Goal: Navigation & Orientation: Find specific page/section

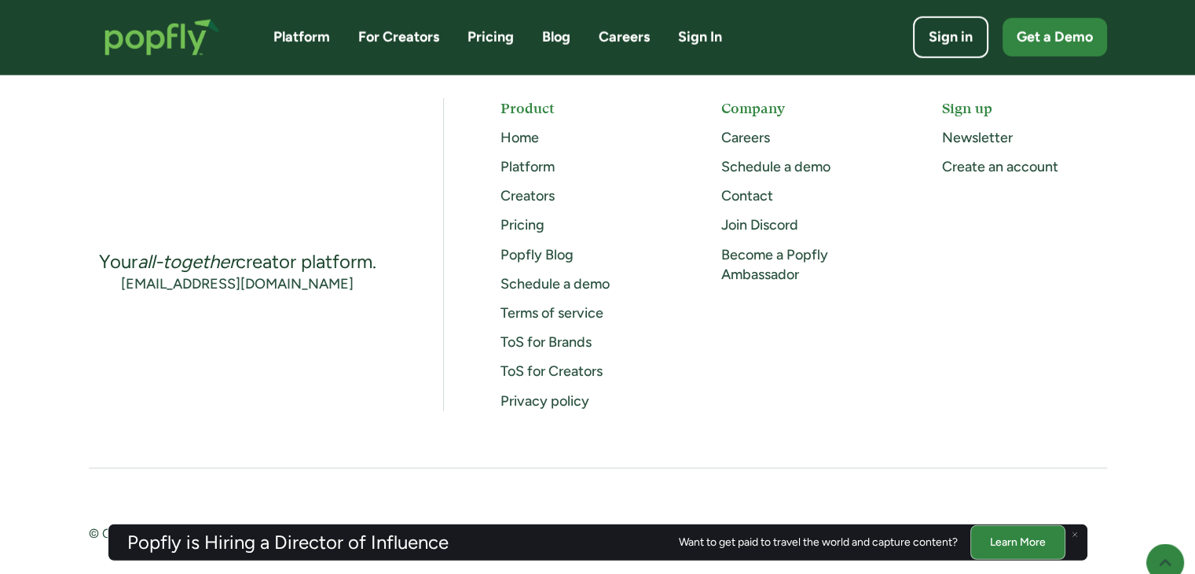
scroll to position [4200, 0]
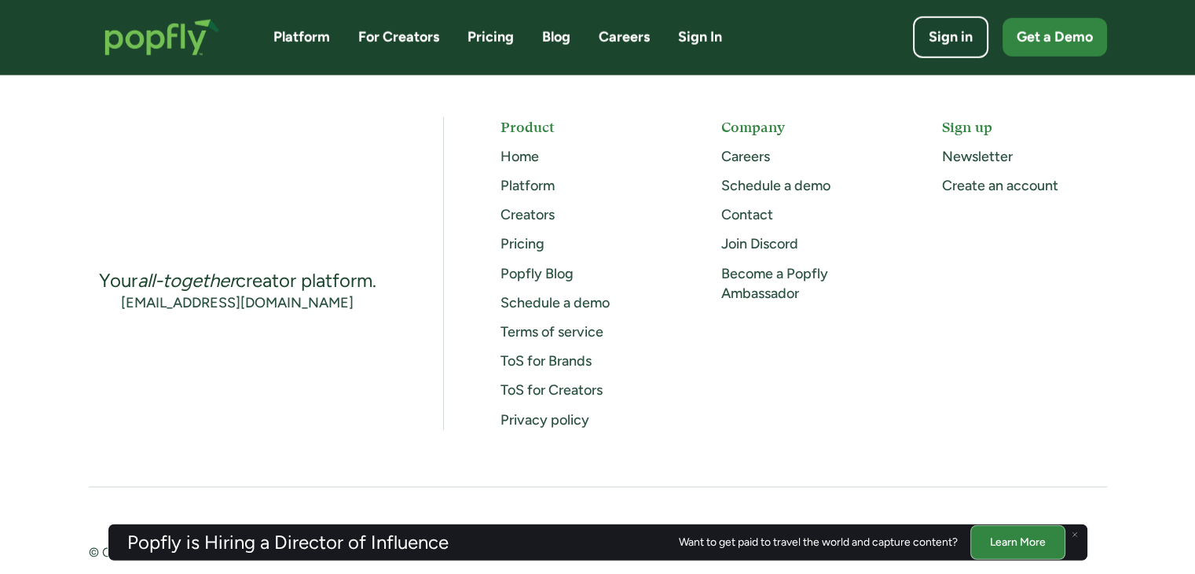
click at [527, 156] on link "Home" at bounding box center [519, 156] width 38 height 17
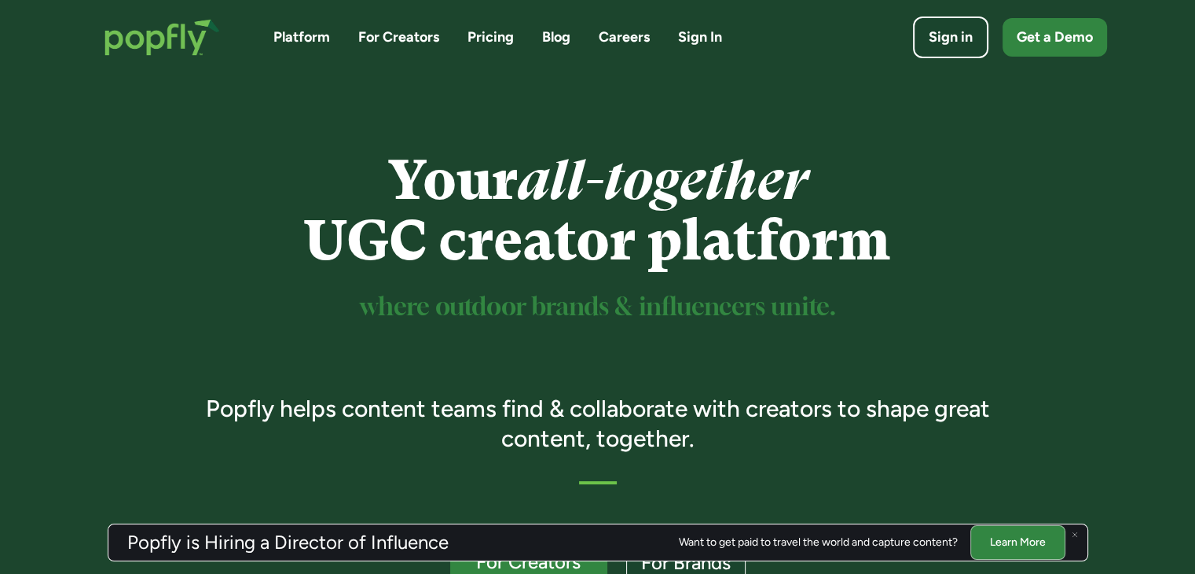
click at [389, 38] on link "For Creators" at bounding box center [398, 37] width 81 height 20
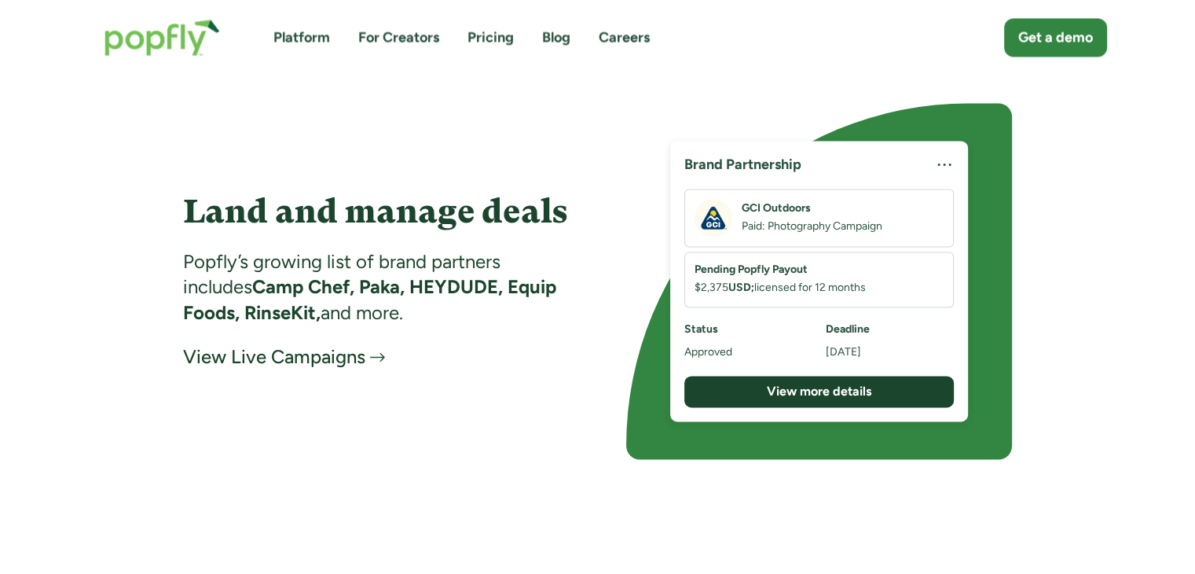
scroll to position [2373, 0]
